Goal: Information Seeking & Learning: Learn about a topic

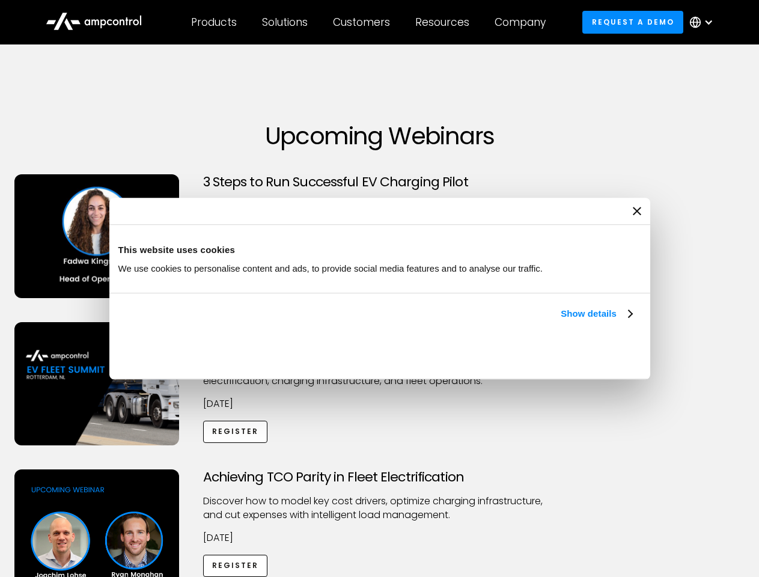
click at [560, 321] on link "Show details" at bounding box center [595, 313] width 71 height 14
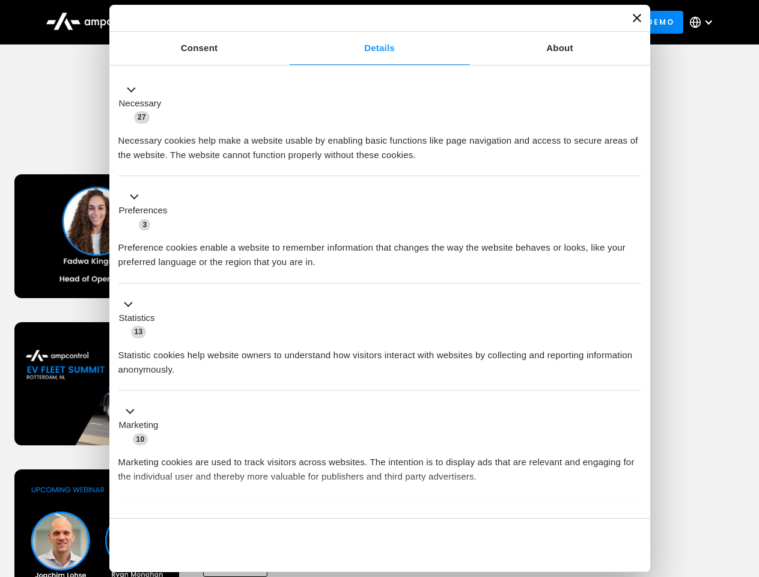
click at [633, 162] on div "Necessary cookies help make a website usable by enabling basic functions like p…" at bounding box center [379, 143] width 523 height 38
click at [745, 484] on div "Achieving TCO Parity in Fleet Electrification Discover how to model key cost dr…" at bounding box center [379, 563] width 754 height 189
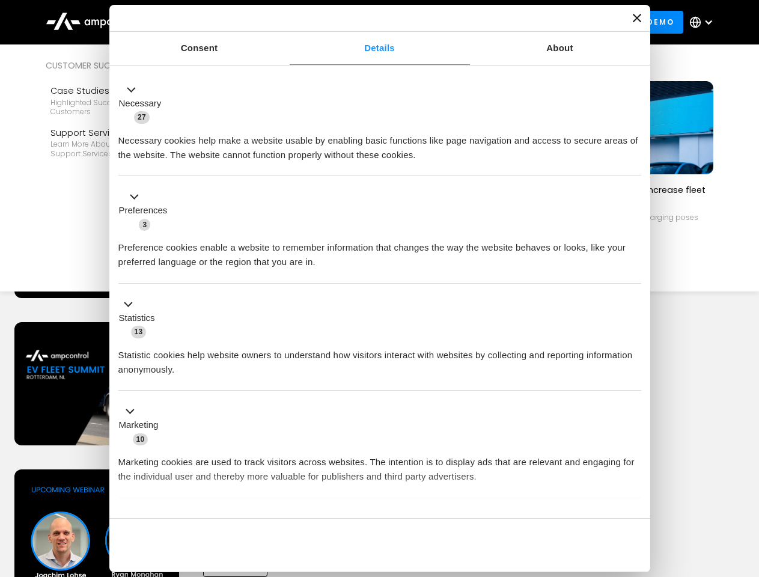
click at [369, 22] on div "Customers" at bounding box center [361, 22] width 57 height 13
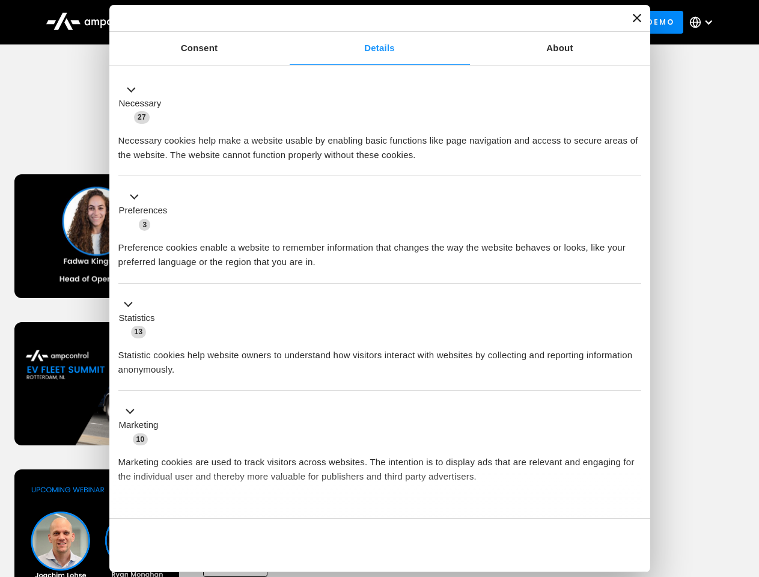
click at [213, 22] on div "Products" at bounding box center [214, 22] width 46 height 13
click at [285, 22] on div "Solutions" at bounding box center [285, 22] width 46 height 13
click at [363, 22] on div "Customers" at bounding box center [361, 22] width 57 height 13
click at [444, 22] on div "Resources" at bounding box center [442, 22] width 54 height 13
click at [524, 22] on div "Company" at bounding box center [519, 22] width 51 height 13
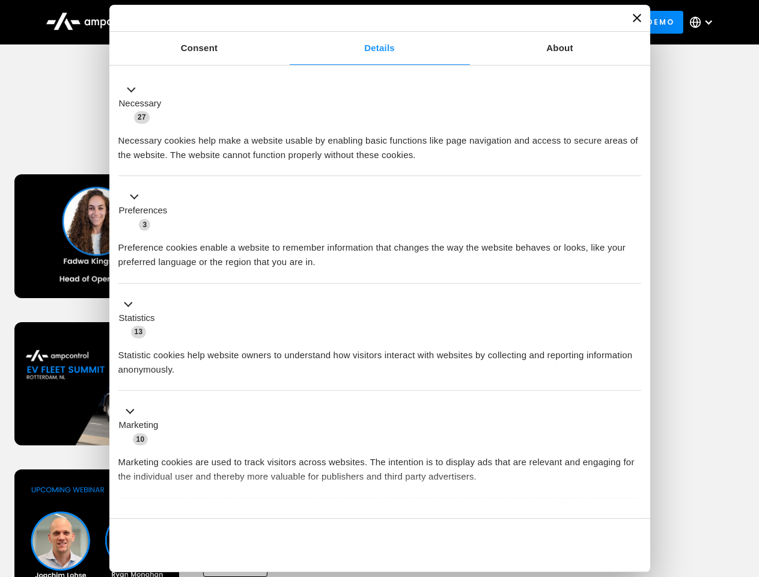
click at [704, 22] on div at bounding box center [708, 22] width 10 height 10
